Goal: Information Seeking & Learning: Learn about a topic

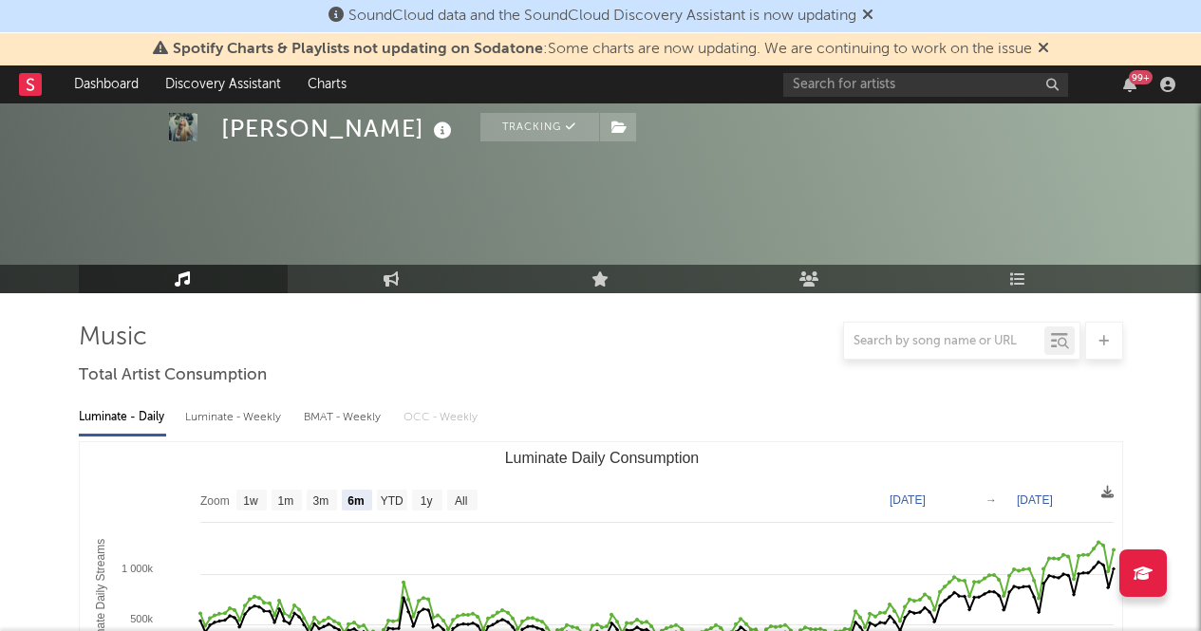
select select "6m"
select select "1w"
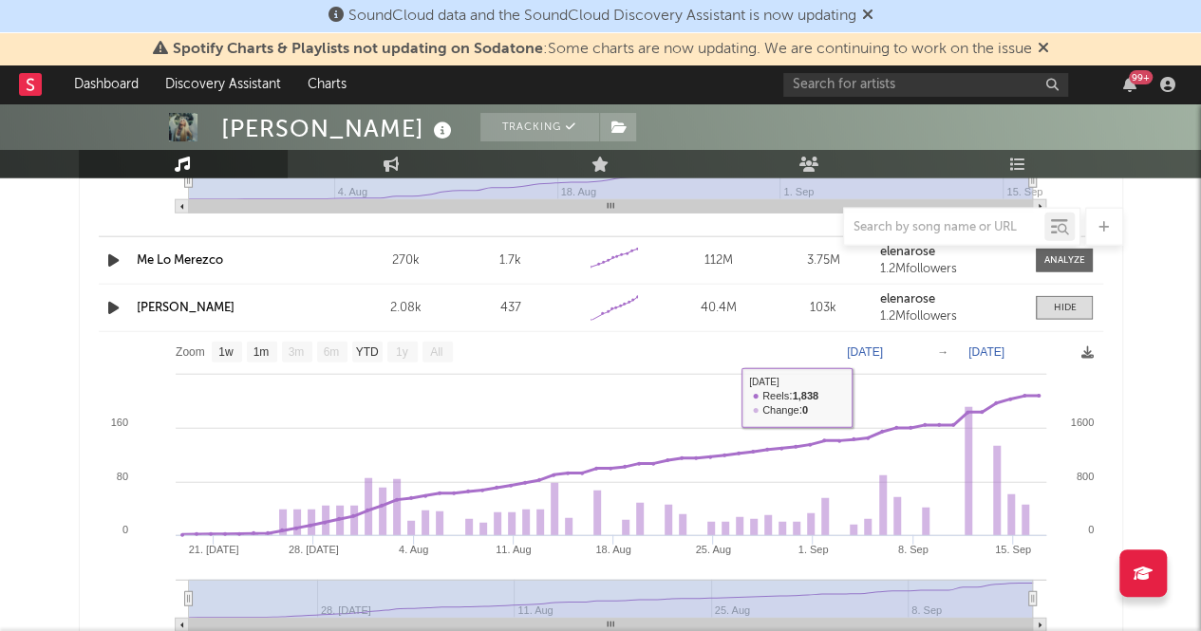
scroll to position [2180, 0]
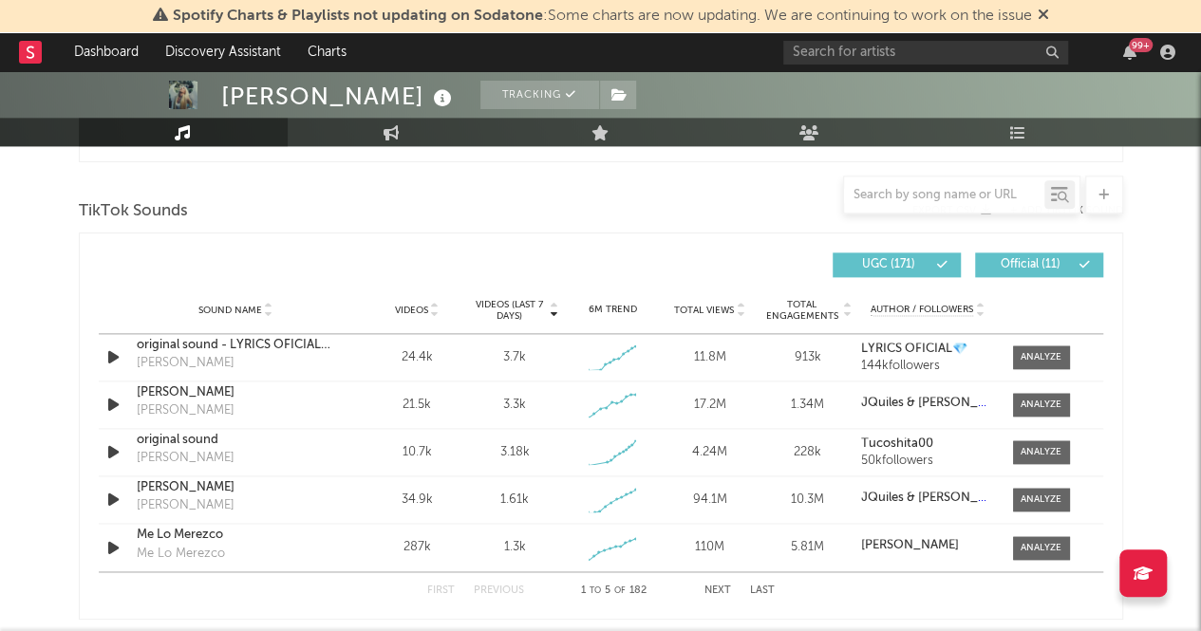
scroll to position [1097, 0]
click at [1039, 354] on div at bounding box center [1040, 357] width 41 height 14
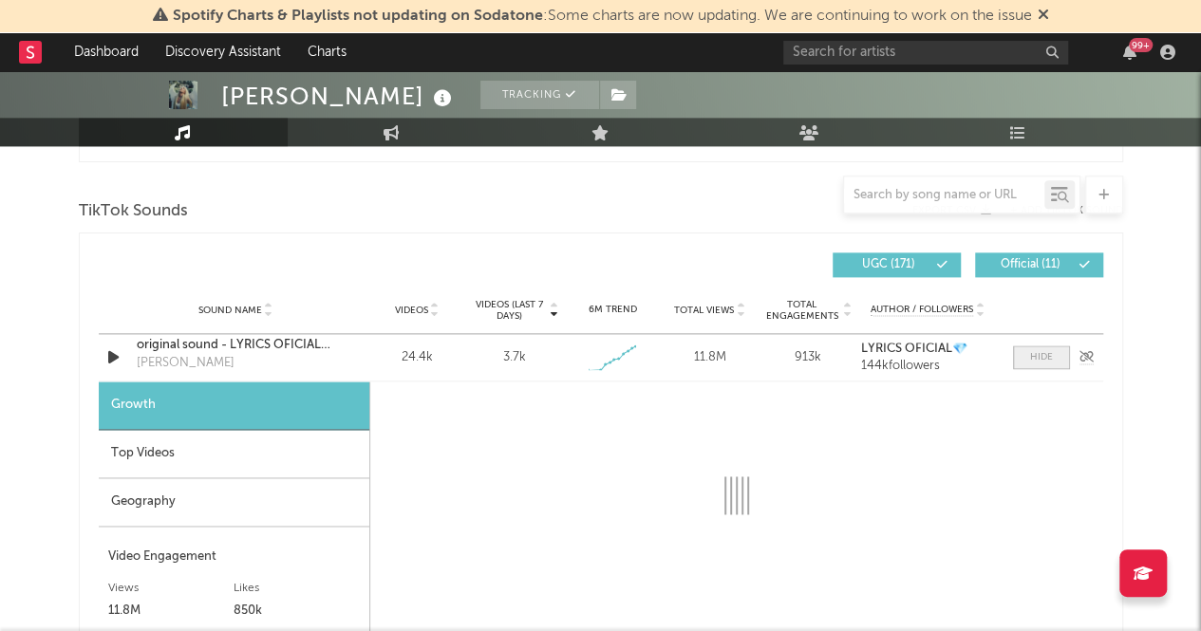
select select "1w"
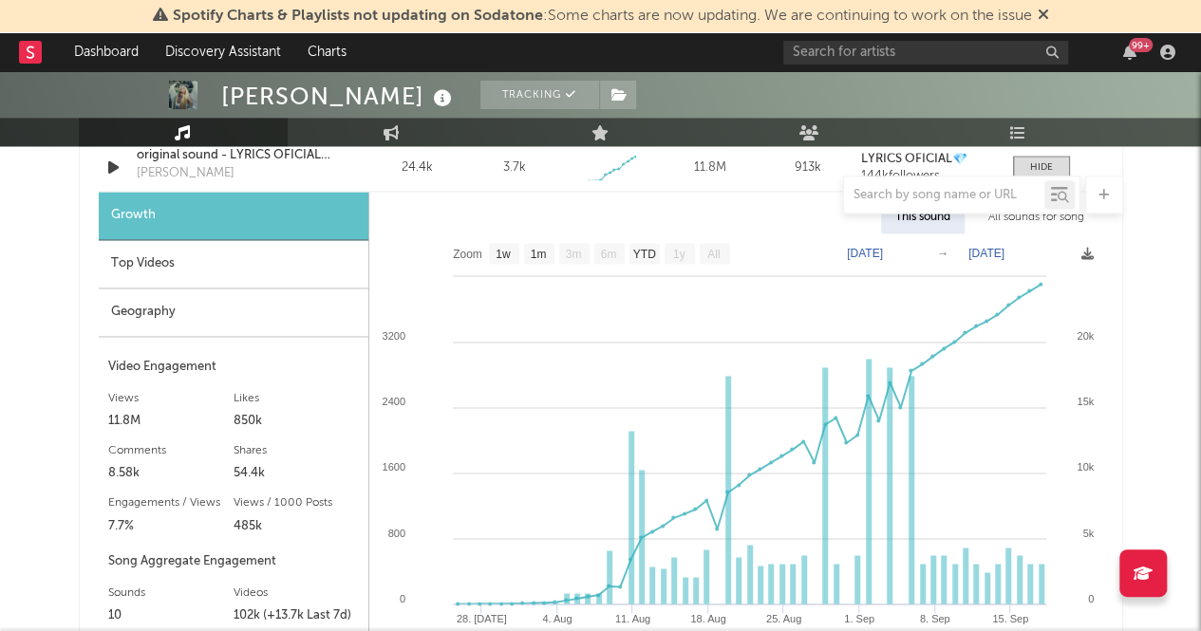
scroll to position [1281, 0]
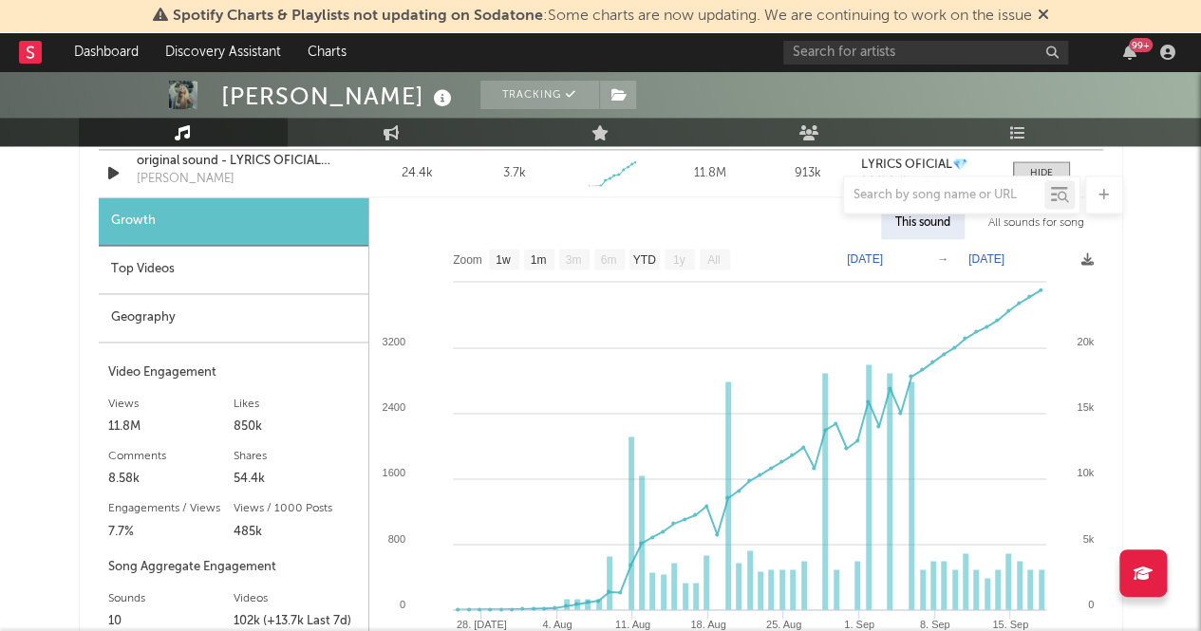
click at [158, 280] on div "Top Videos" at bounding box center [234, 270] width 270 height 48
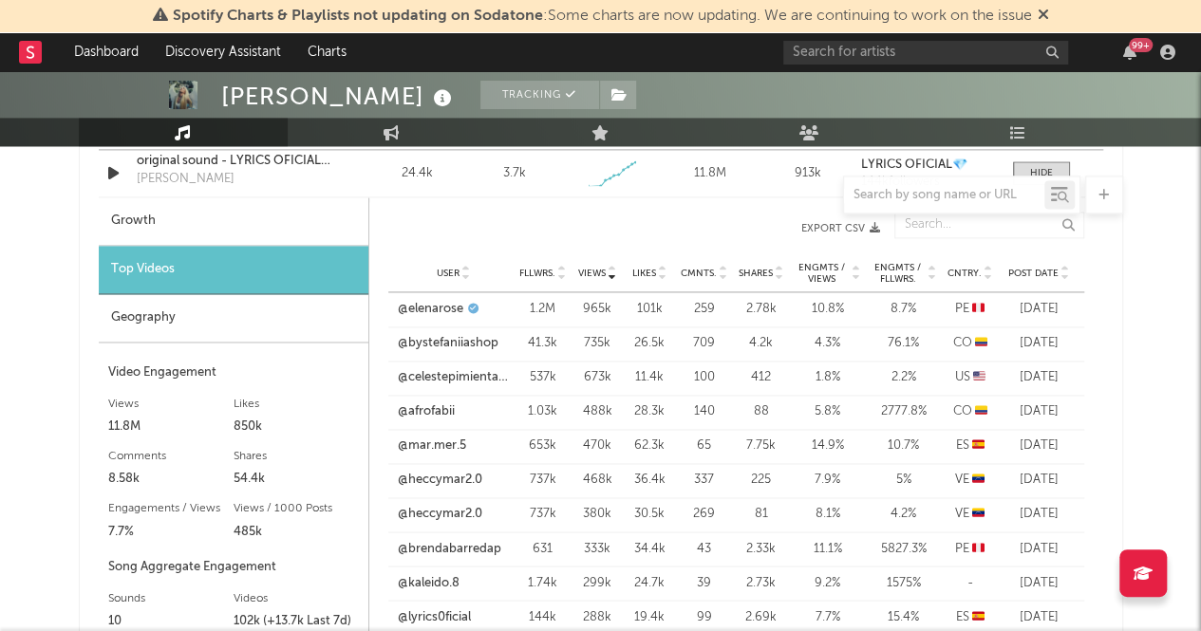
click at [170, 312] on div "Geography" at bounding box center [234, 318] width 270 height 48
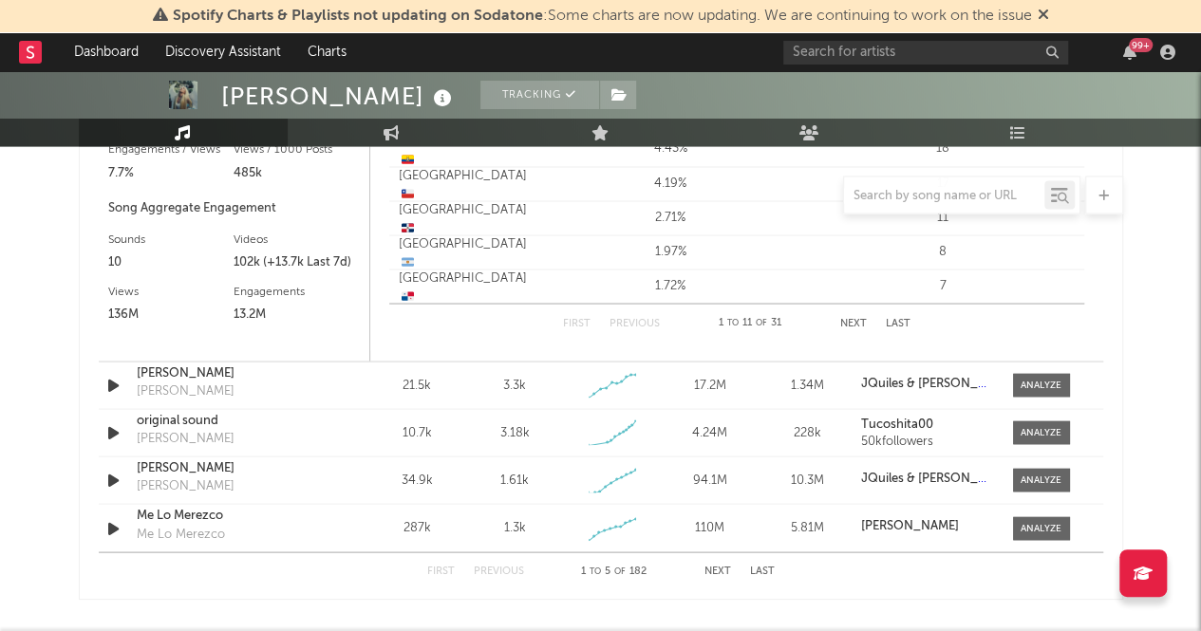
scroll to position [1644, 0]
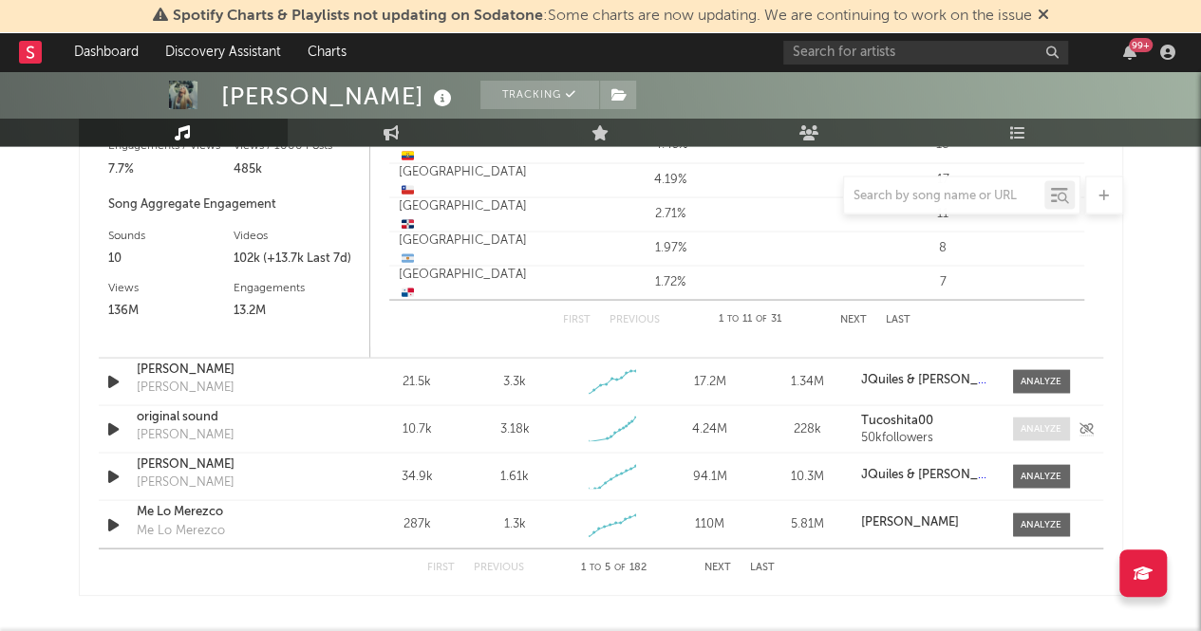
click at [1052, 432] on div at bounding box center [1040, 428] width 41 height 14
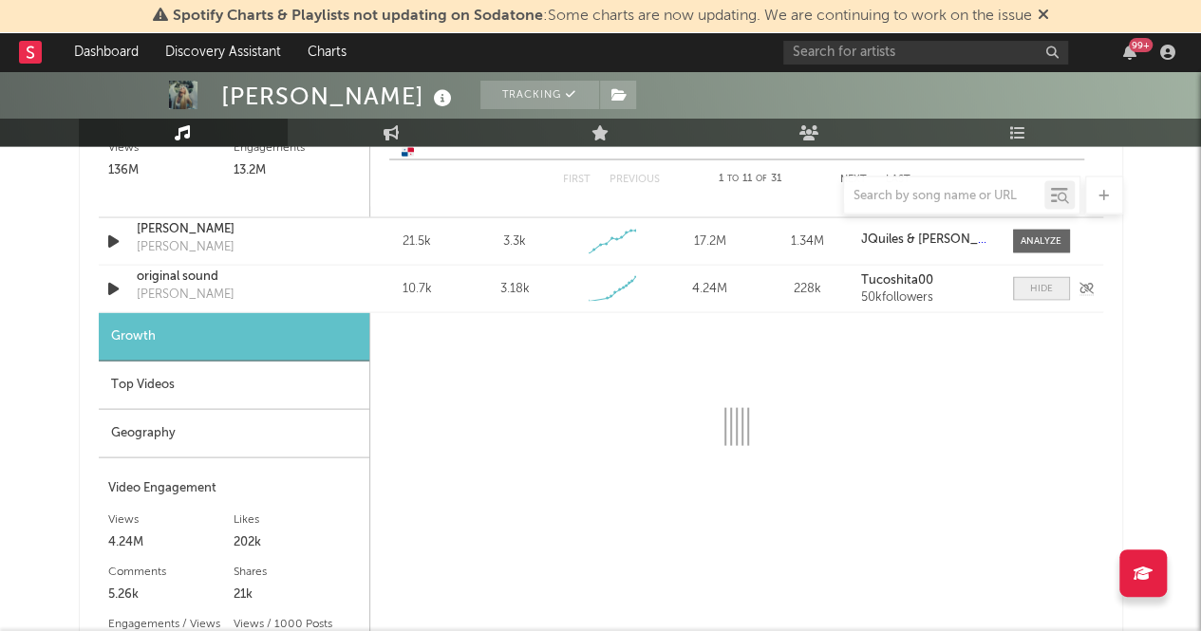
select select "1w"
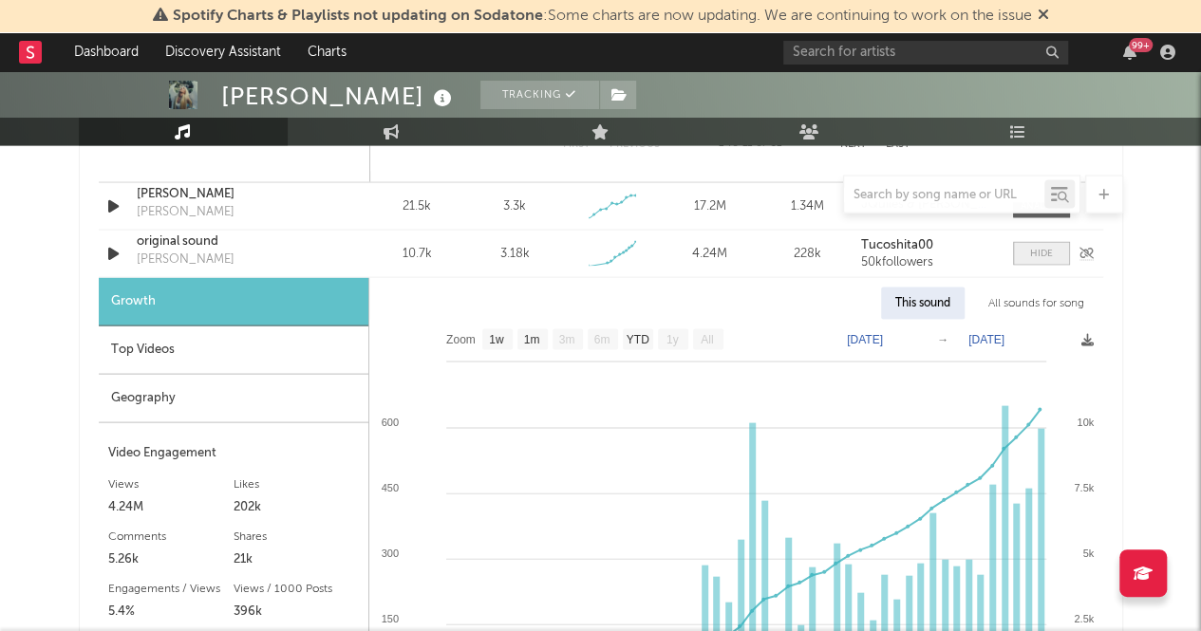
scroll to position [1817, 0]
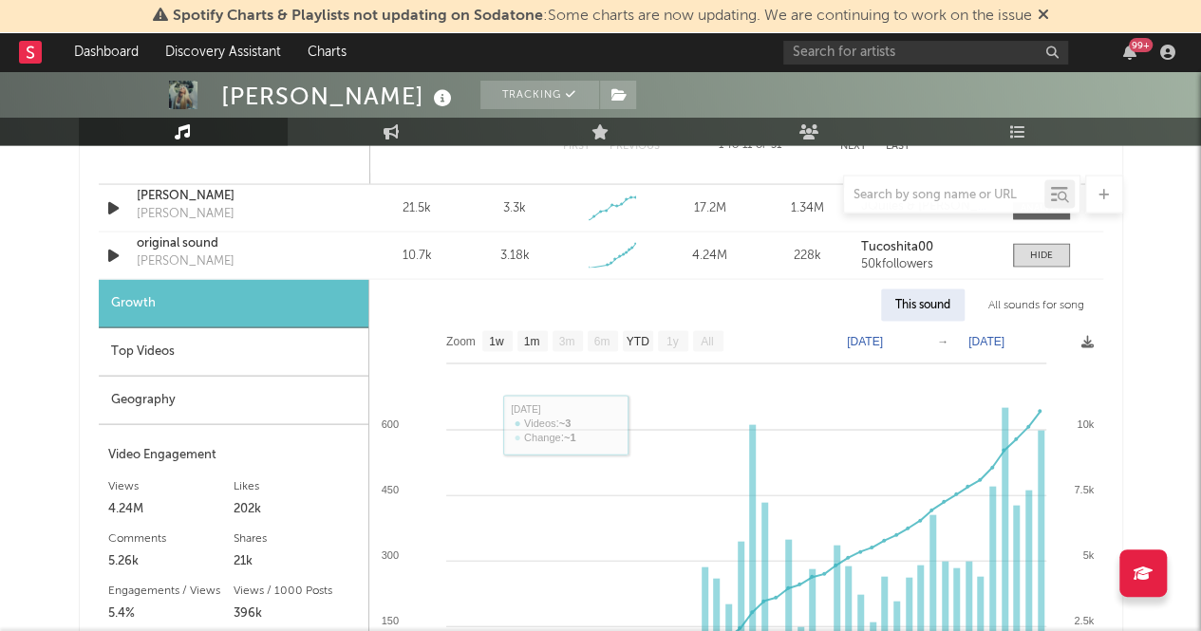
click at [183, 357] on div "Top Videos" at bounding box center [234, 352] width 270 height 48
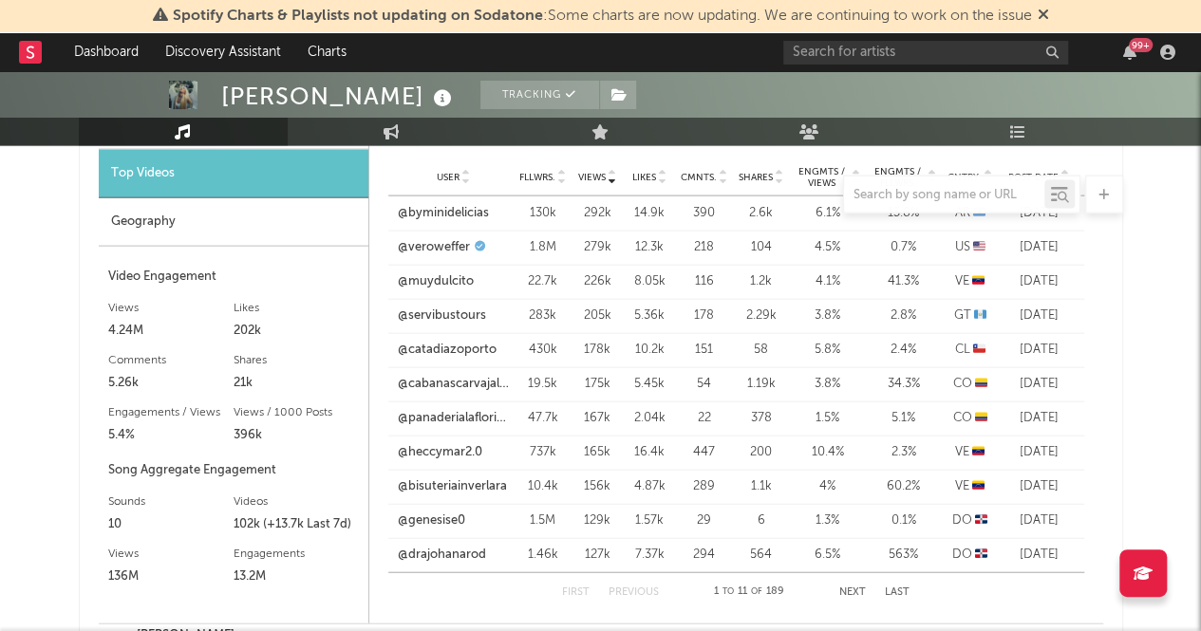
scroll to position [1993, 0]
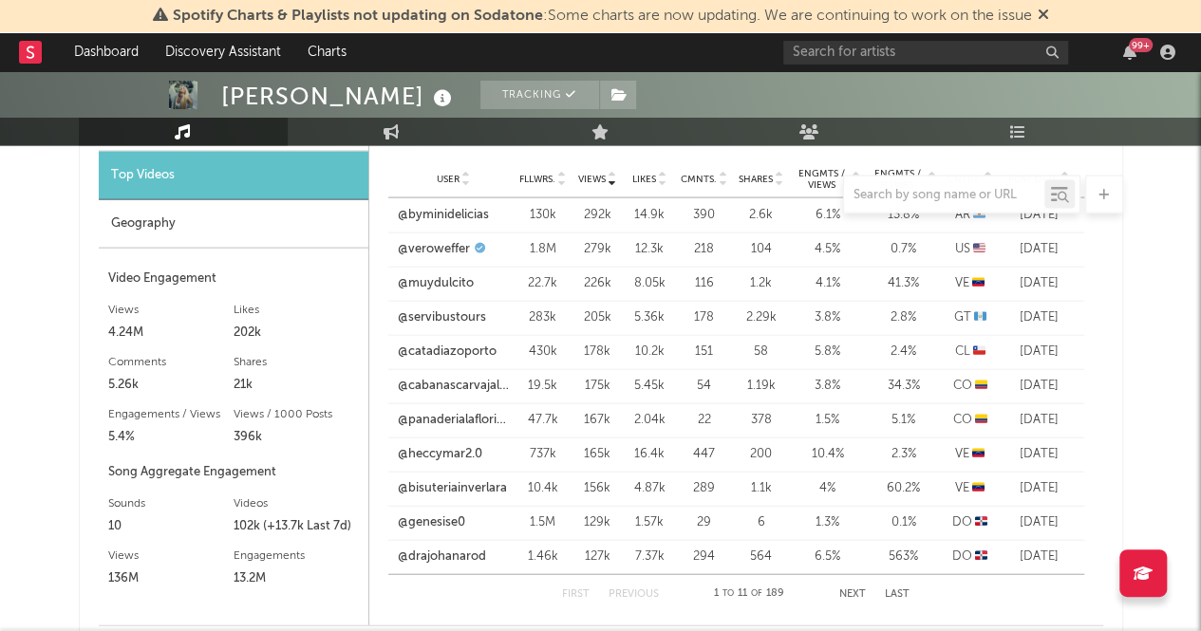
click at [134, 219] on div "Geography" at bounding box center [234, 224] width 270 height 48
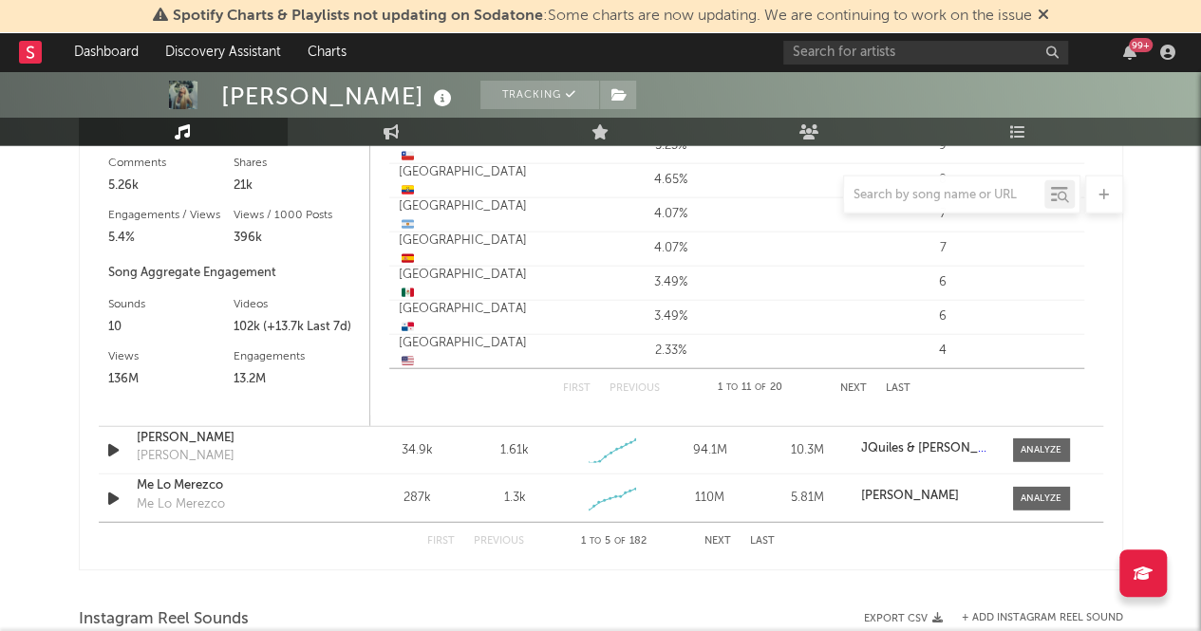
scroll to position [2191, 0]
click at [1063, 443] on span at bounding box center [1041, 452] width 57 height 24
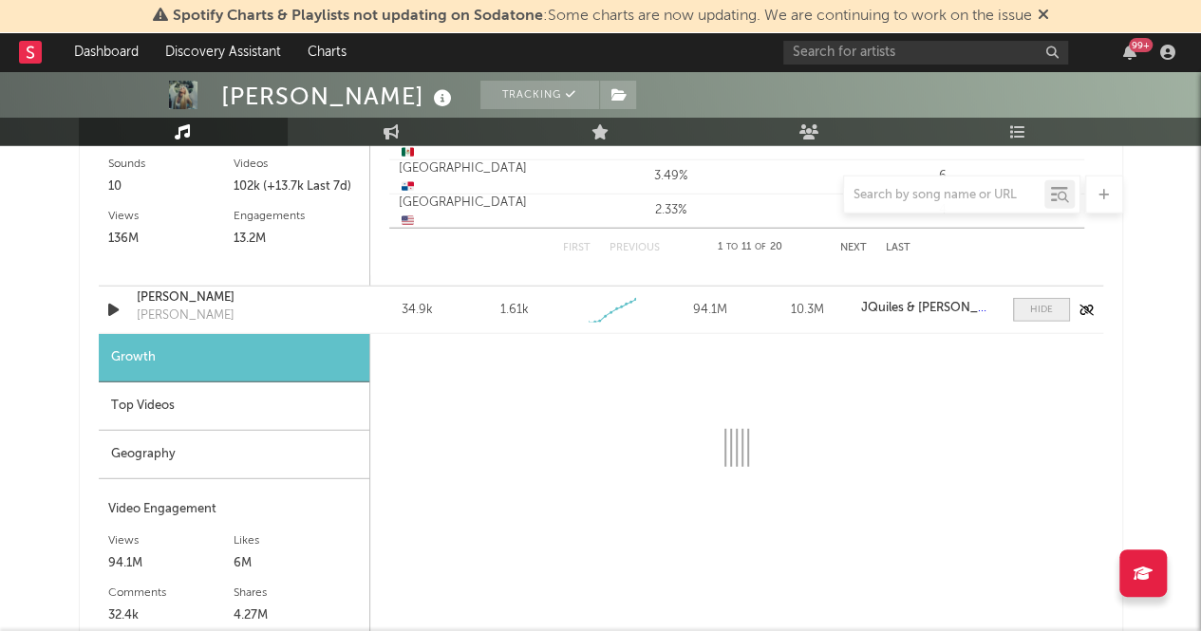
select select "1w"
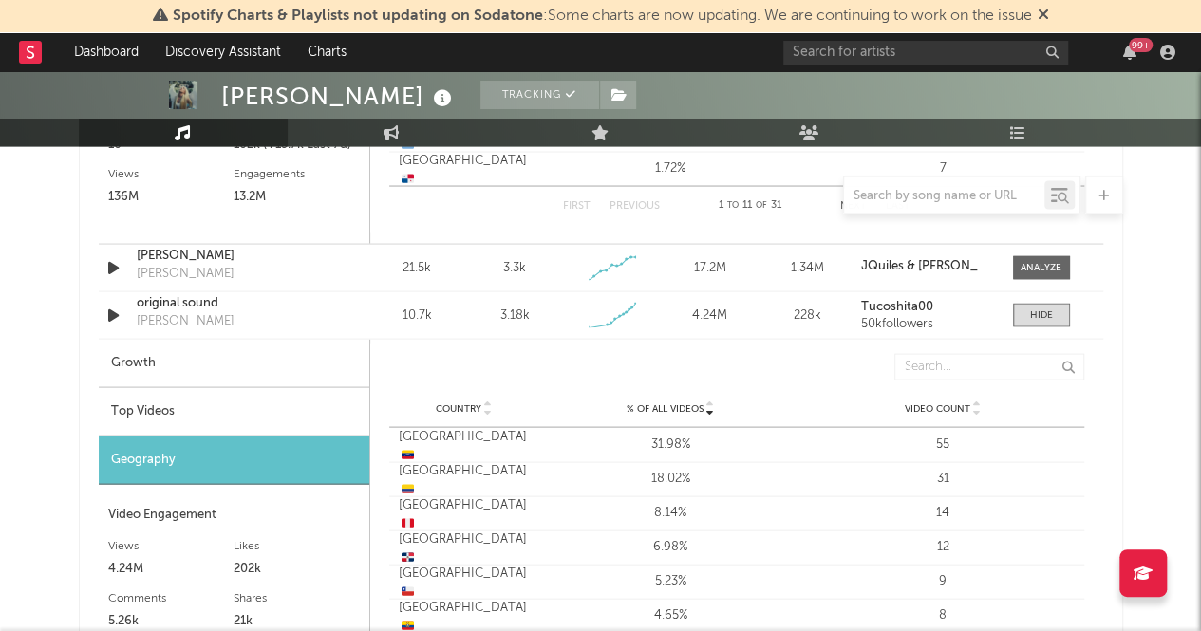
scroll to position [1756, 0]
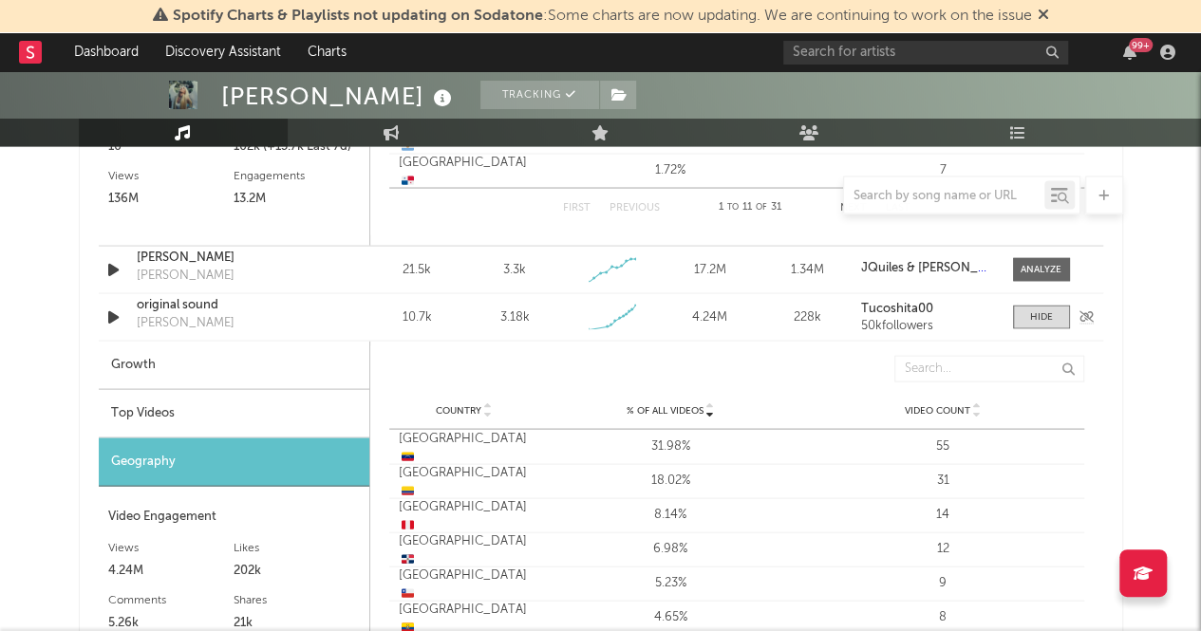
click at [175, 305] on div "original sound" at bounding box center [236, 304] width 198 height 19
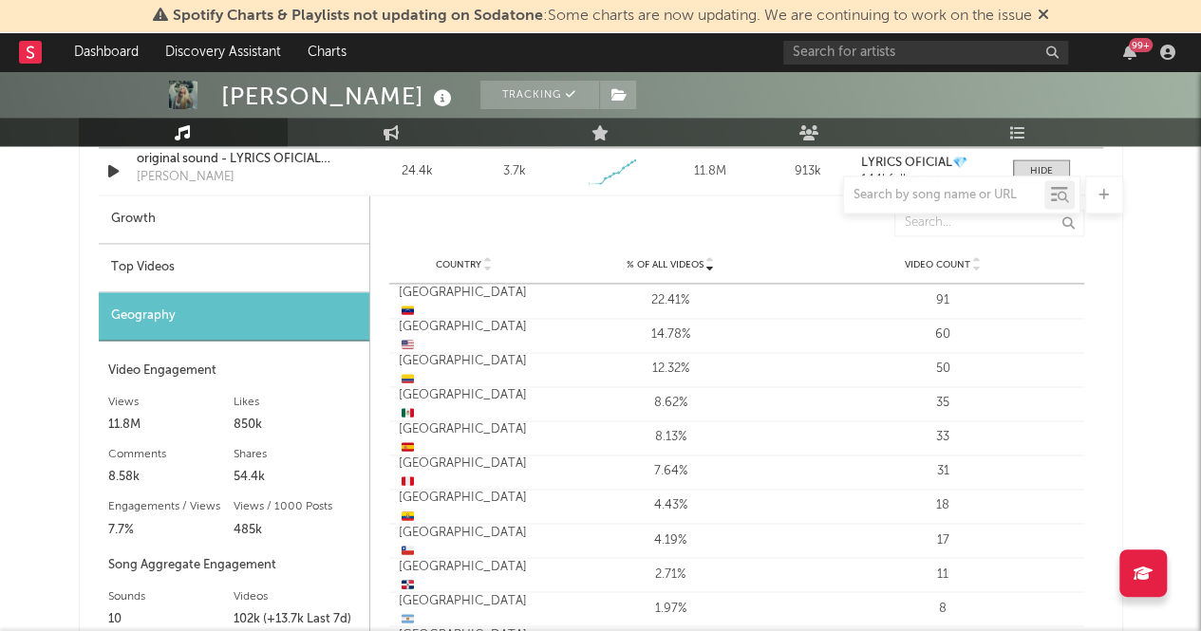
scroll to position [1365, 0]
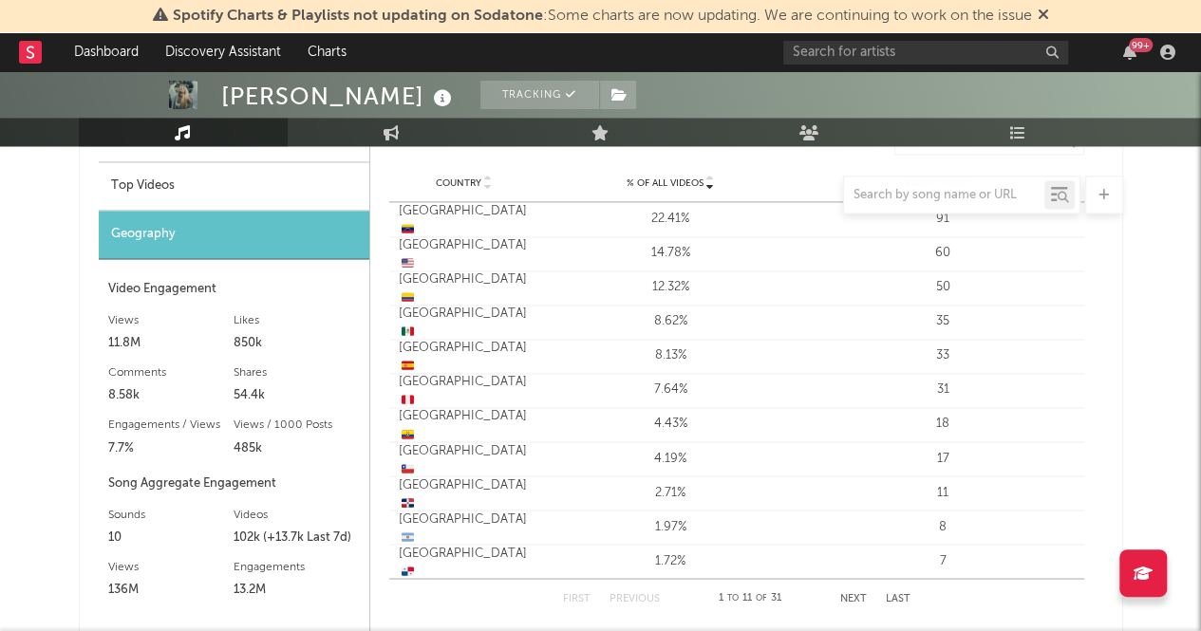
click at [127, 186] on div at bounding box center [601, 195] width 1044 height 38
click at [188, 186] on div at bounding box center [601, 195] width 1044 height 38
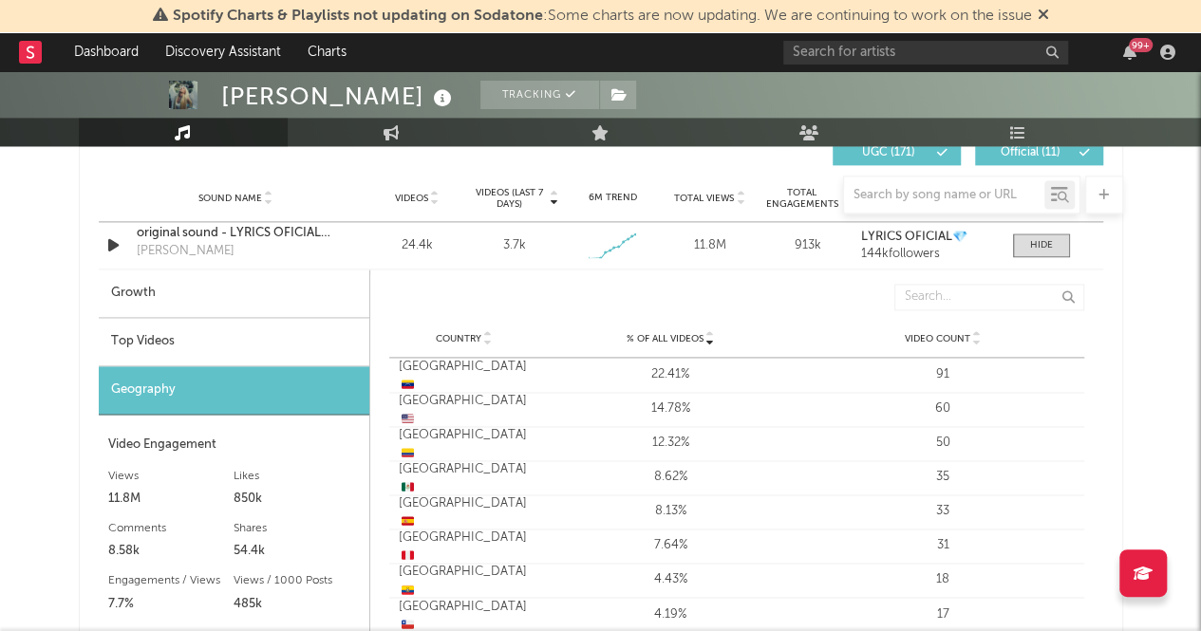
scroll to position [1209, 0]
click at [151, 340] on div "Top Videos" at bounding box center [234, 342] width 271 height 48
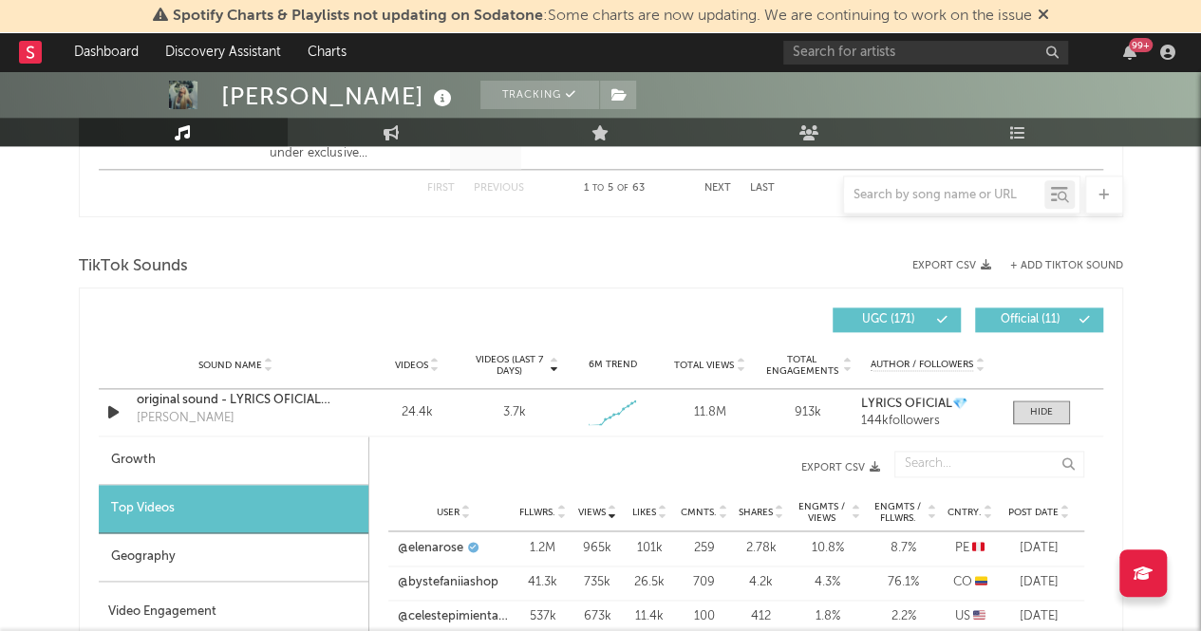
scroll to position [1042, 0]
click at [502, 309] on div at bounding box center [350, 320] width 502 height 25
click at [1044, 413] on div at bounding box center [1041, 412] width 23 height 14
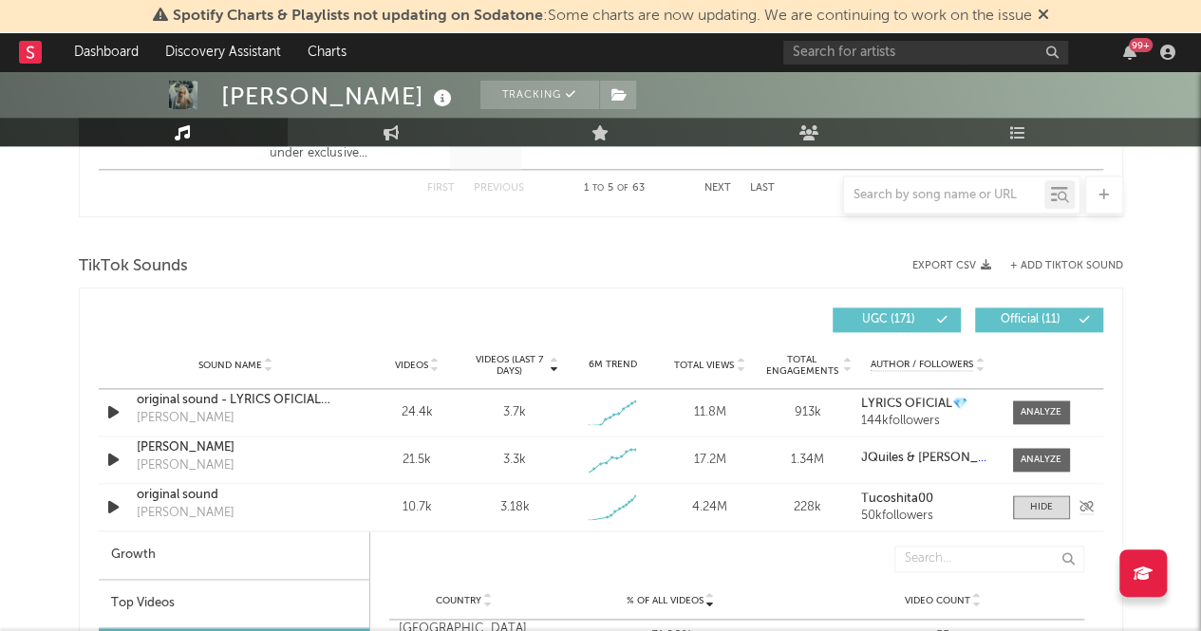
click at [182, 491] on div "original sound" at bounding box center [236, 495] width 198 height 19
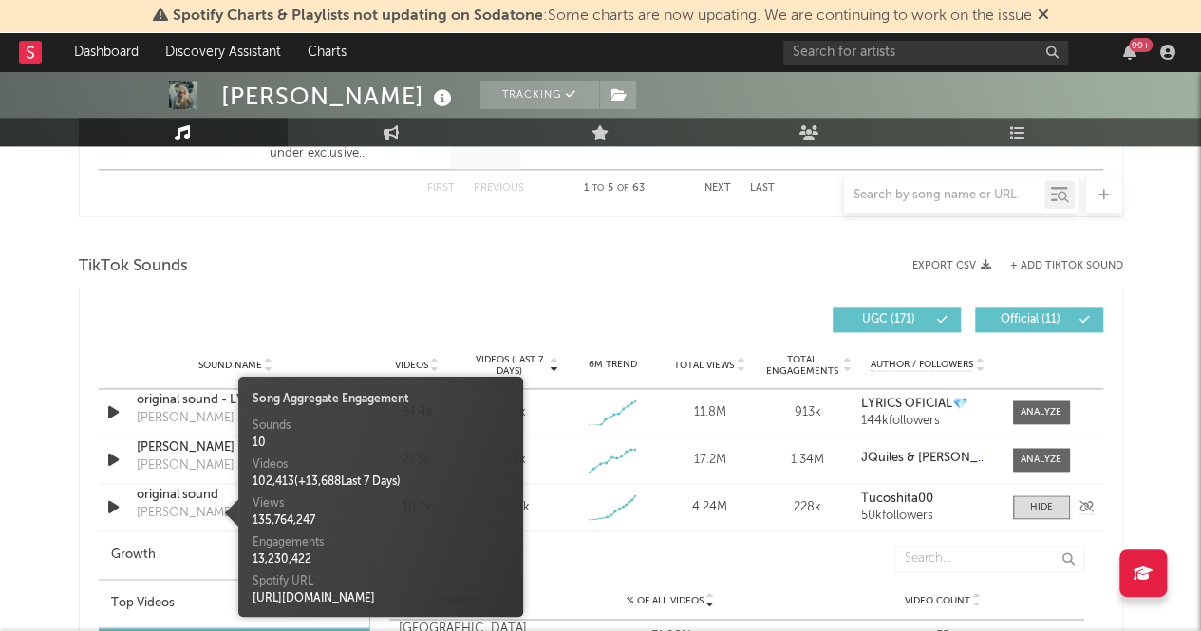
click at [183, 508] on div "[PERSON_NAME]" at bounding box center [186, 513] width 98 height 19
click at [159, 489] on div "original sound" at bounding box center [236, 495] width 198 height 19
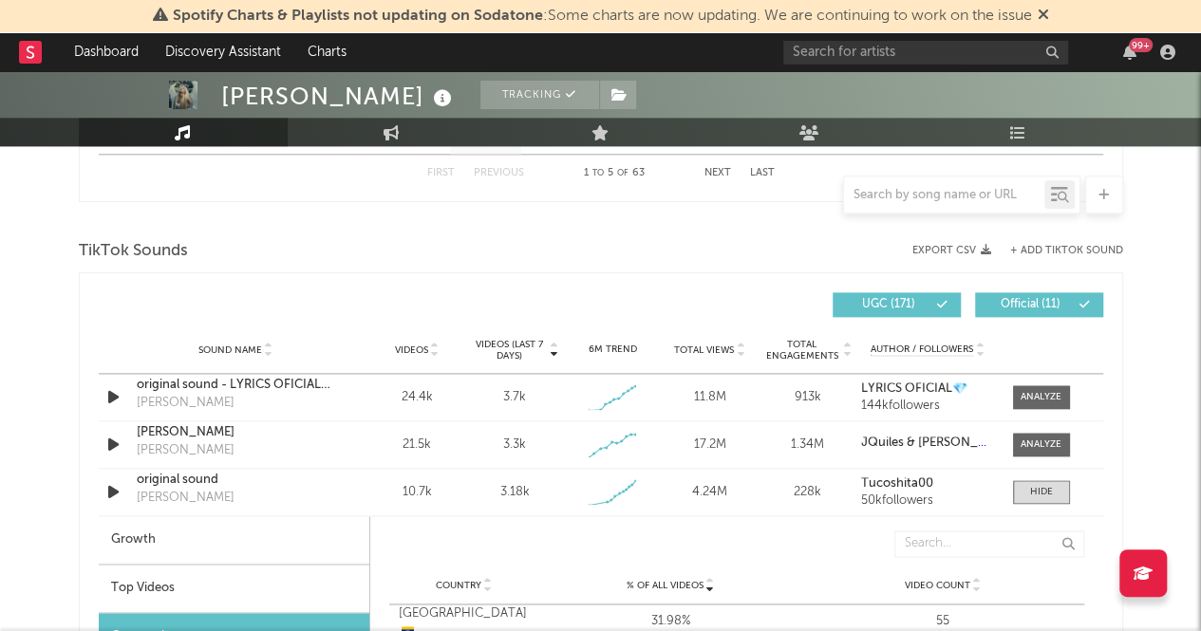
scroll to position [1057, 0]
click at [406, 265] on div "TikTok Sounds" at bounding box center [601, 251] width 1044 height 32
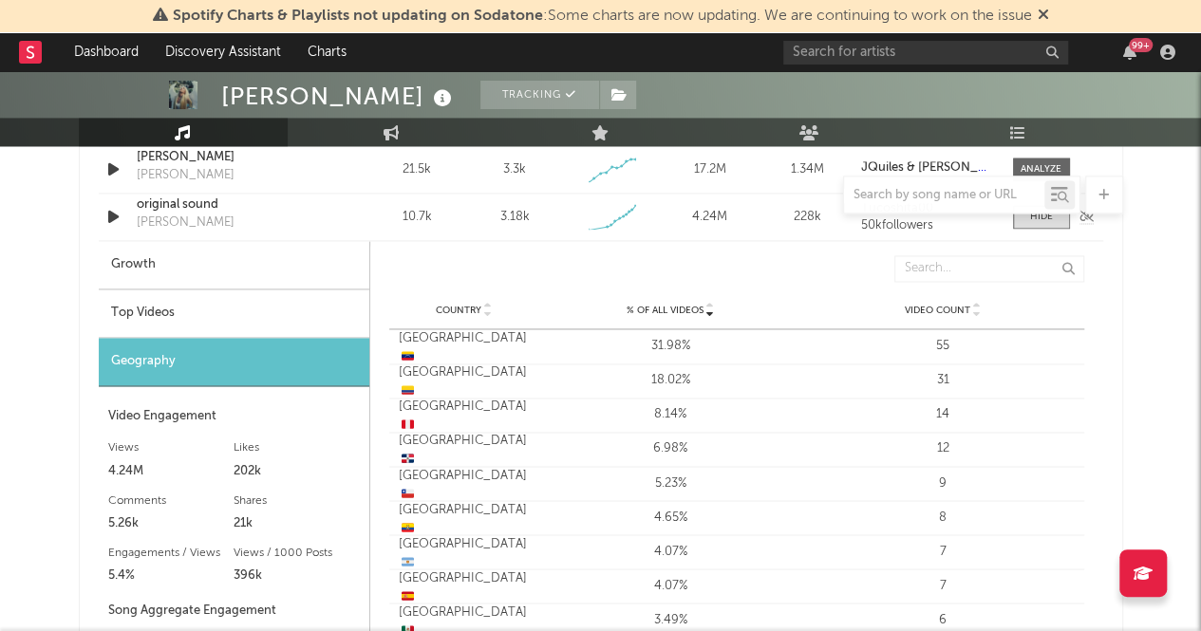
scroll to position [1329, 0]
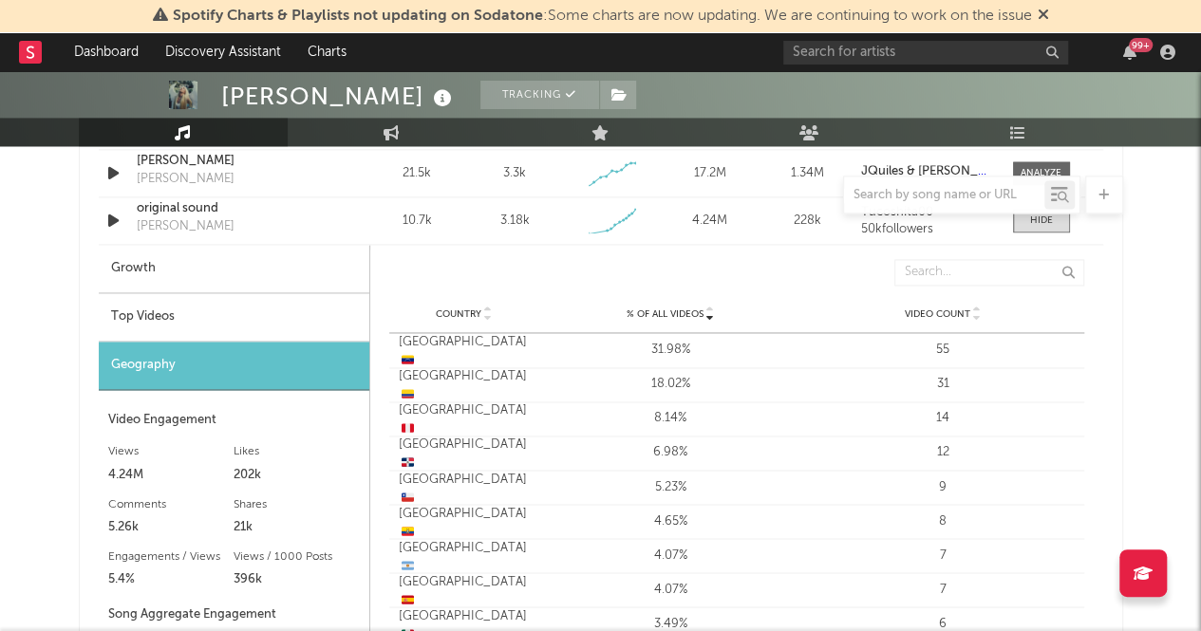
click at [178, 320] on div "Top Videos" at bounding box center [234, 317] width 271 height 48
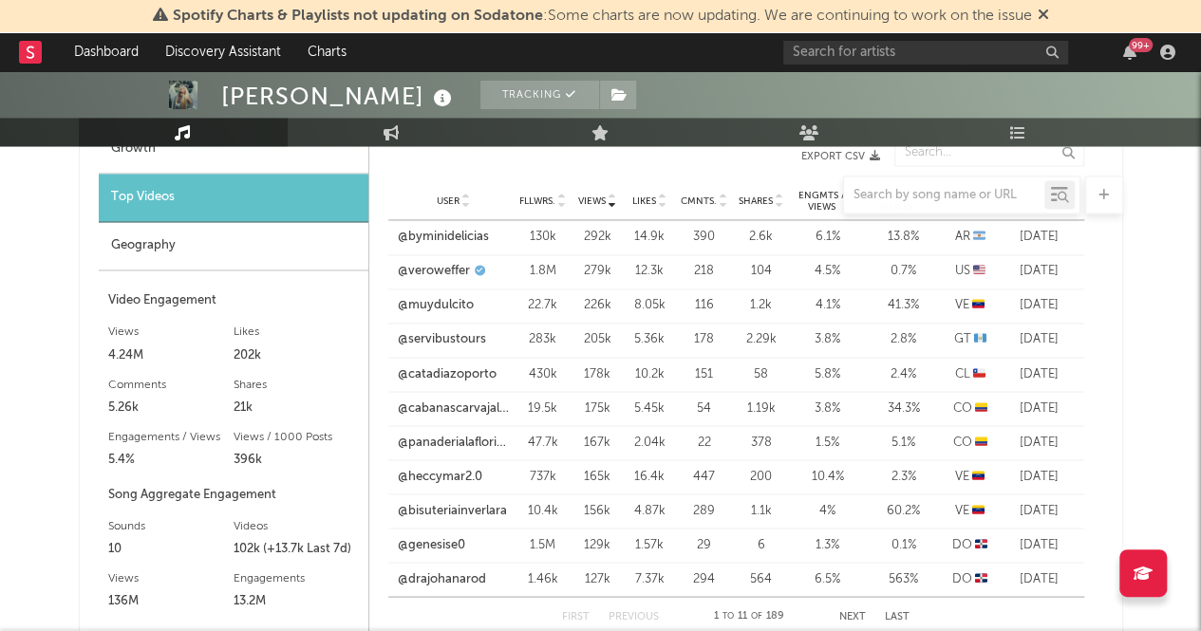
scroll to position [1450, 0]
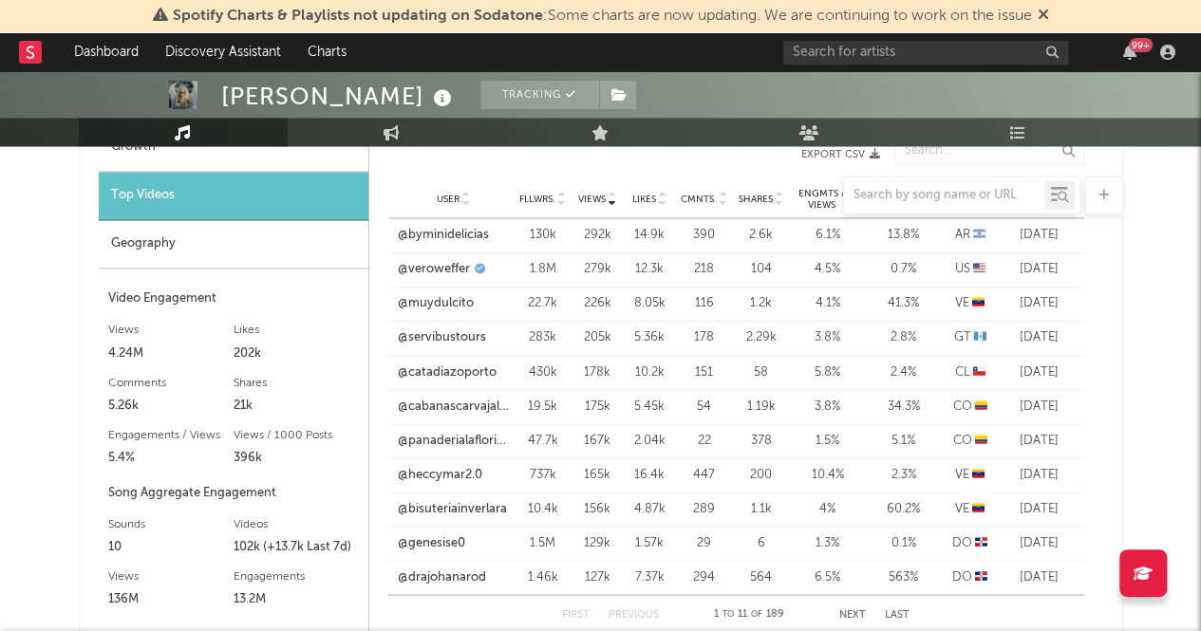
click at [155, 250] on div "Geography" at bounding box center [234, 244] width 270 height 48
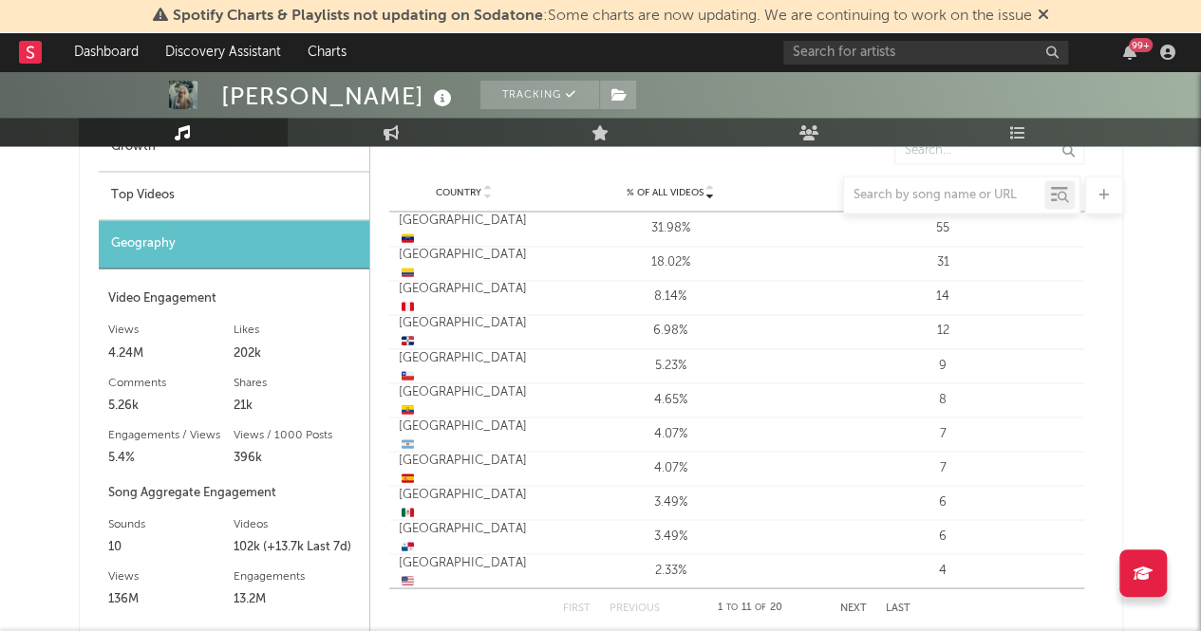
click at [199, 195] on div at bounding box center [601, 195] width 1044 height 38
click at [123, 185] on div at bounding box center [601, 195] width 1044 height 38
click at [258, 207] on div at bounding box center [601, 195] width 1044 height 38
click at [215, 195] on div at bounding box center [601, 195] width 1044 height 38
click at [63, 272] on div "ELENA ROSE Tracking United States | Latin Edit Tracking Email Alerts On Benchma…" at bounding box center [600, 484] width 1201 height 3726
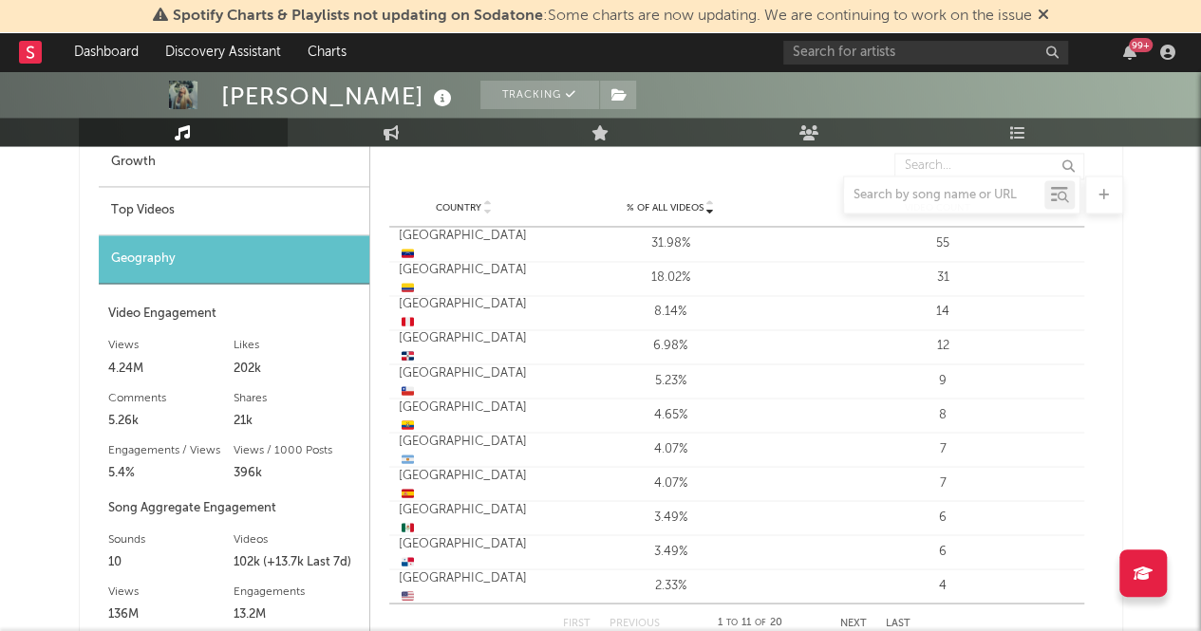
scroll to position [1435, 0]
